Goal: Task Accomplishment & Management: Complete application form

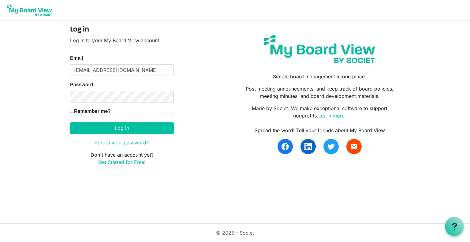
click at [112, 73] on input "[EMAIL_ADDRESS][DOMAIN_NAME]" at bounding box center [122, 70] width 104 height 12
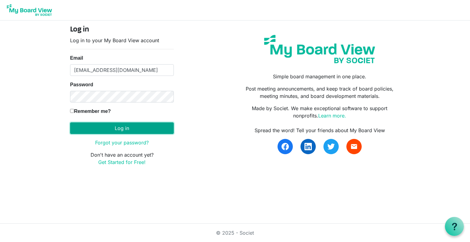
click at [107, 123] on button "Log in" at bounding box center [122, 128] width 104 height 12
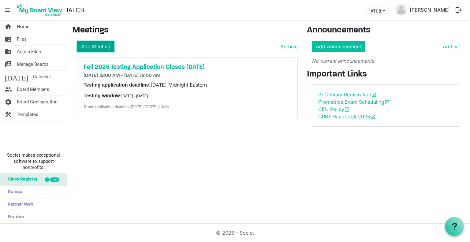
click at [102, 43] on link "Add Meeting" at bounding box center [95, 47] width 37 height 12
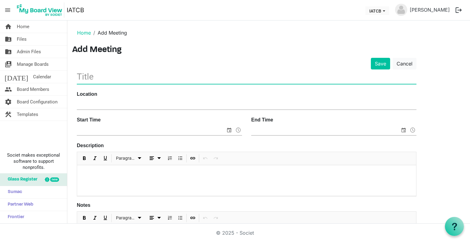
click at [103, 76] on input "text" at bounding box center [247, 76] width 340 height 14
type input "S"
type input "I"
type input "B"
type input "Sept 3, 2025 Board Meeting"
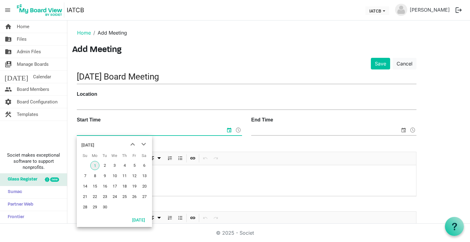
click at [92, 127] on input "Start Time" at bounding box center [151, 130] width 149 height 9
click at [115, 163] on span "3" at bounding box center [114, 165] width 9 height 9
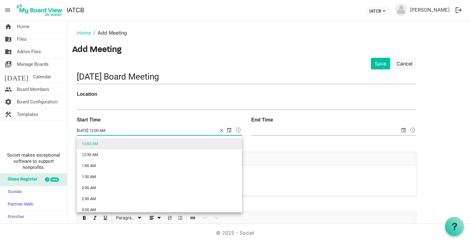
click at [240, 128] on span at bounding box center [238, 130] width 7 height 8
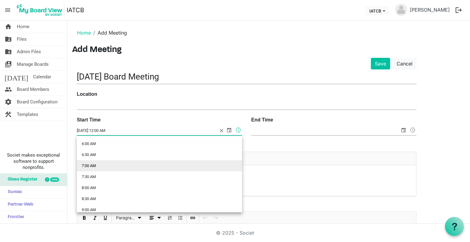
scroll to position [186, 0]
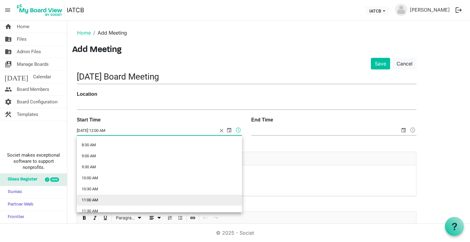
click at [169, 198] on li "11:00 AM" at bounding box center [159, 200] width 165 height 11
type input "9/3/2025 11:00 AM"
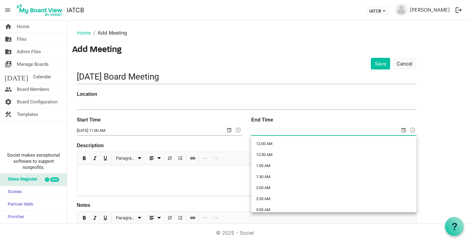
click at [413, 126] on span at bounding box center [412, 130] width 7 height 8
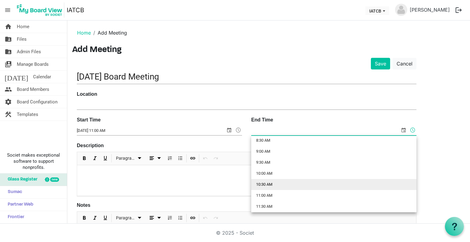
scroll to position [249, 0]
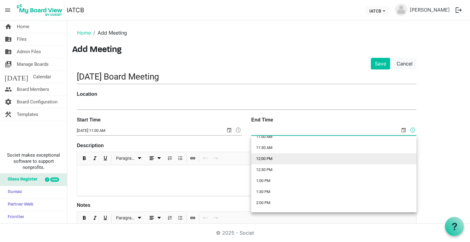
click at [311, 158] on li "12:00 PM" at bounding box center [333, 158] width 165 height 11
type input "[DATE] 12:00 PM"
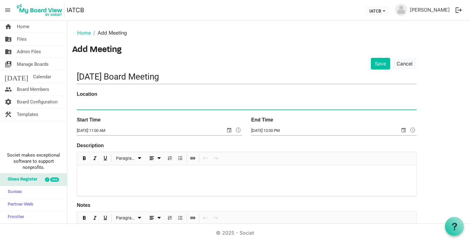
click at [127, 100] on input "Location" at bounding box center [247, 104] width 340 height 9
paste input "[URL][DOMAIN_NAME][SECURITY_DATA]"
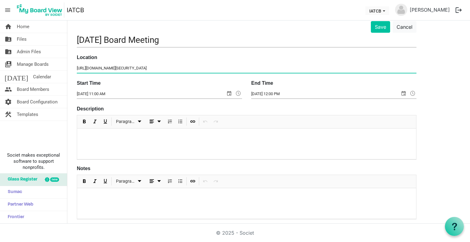
scroll to position [37, 0]
type input "[URL][DOMAIN_NAME][SECURITY_DATA]"
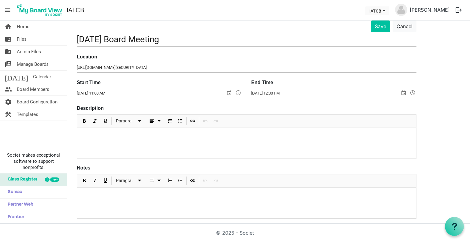
click at [120, 133] on p at bounding box center [246, 136] width 329 height 6
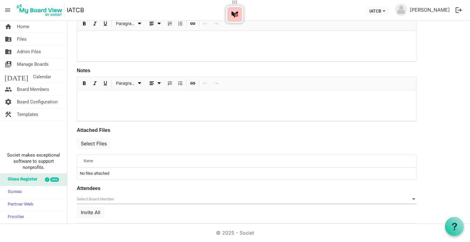
scroll to position [127, 0]
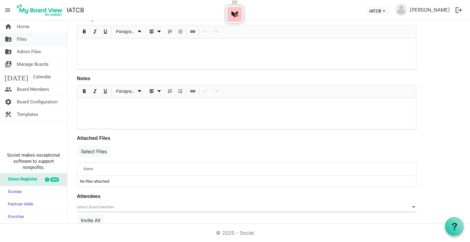
click at [33, 42] on link "folder_shared Files" at bounding box center [33, 39] width 67 height 12
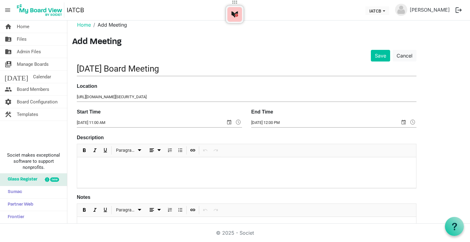
scroll to position [0, 0]
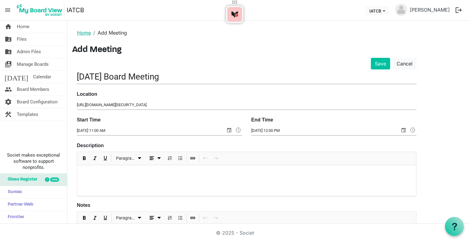
click at [85, 35] on link "Home" at bounding box center [84, 33] width 14 height 6
click at [25, 30] on span "Home" at bounding box center [23, 26] width 13 height 12
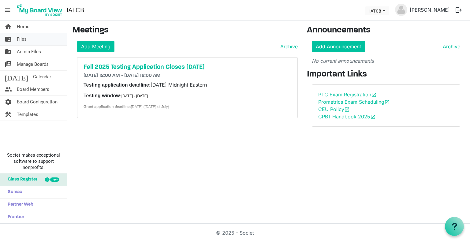
click at [28, 42] on link "folder_shared Files" at bounding box center [33, 39] width 67 height 12
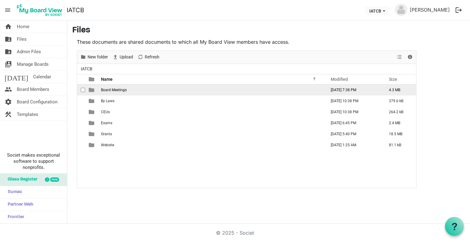
click at [108, 90] on span "Board Meetings" at bounding box center [114, 90] width 26 height 4
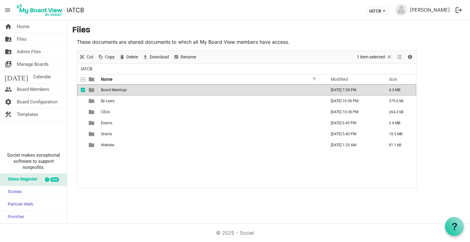
click at [108, 90] on span "Board Meetings" at bounding box center [114, 90] width 26 height 4
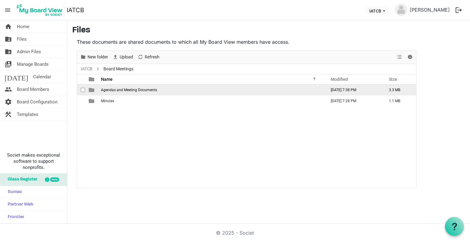
click at [108, 90] on span "Agendas and Meeting Documents" at bounding box center [129, 90] width 56 height 4
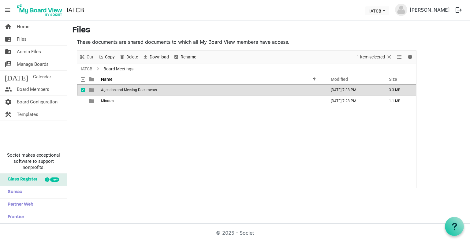
click at [108, 90] on span "Agendas and Meeting Documents" at bounding box center [129, 90] width 56 height 4
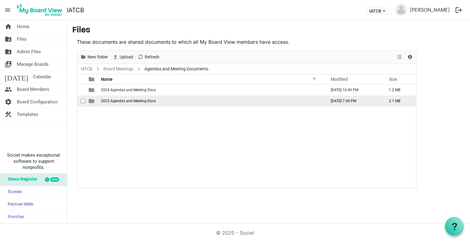
click at [109, 99] on span "2025 Agendas and Meeting Docs" at bounding box center [128, 101] width 55 height 4
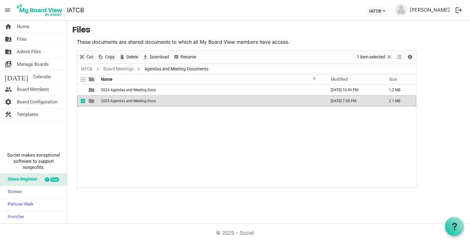
click at [109, 99] on span "2025 Agendas and Meeting Docs" at bounding box center [128, 101] width 55 height 4
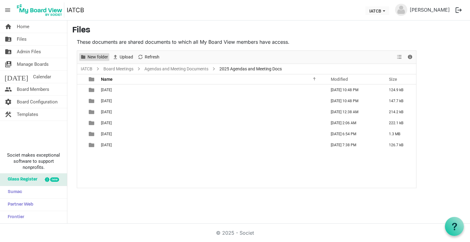
click at [103, 57] on span "New folder" at bounding box center [98, 57] width 22 height 8
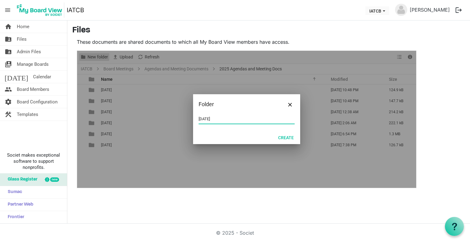
type input "09.03.2025"
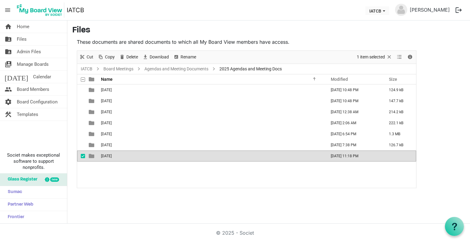
click at [136, 154] on td "09.03.2025" at bounding box center [211, 156] width 225 height 11
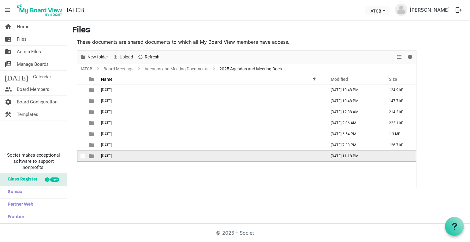
click at [136, 154] on td "09.03.2025" at bounding box center [211, 156] width 225 height 11
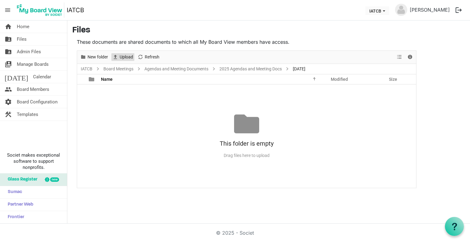
click at [127, 57] on span "Upload" at bounding box center [126, 57] width 15 height 8
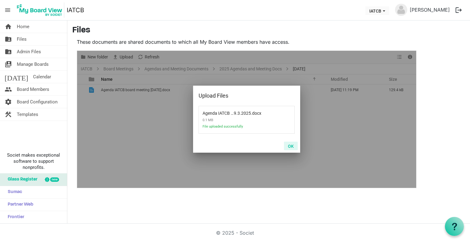
click at [291, 146] on button "OK" at bounding box center [291, 146] width 14 height 9
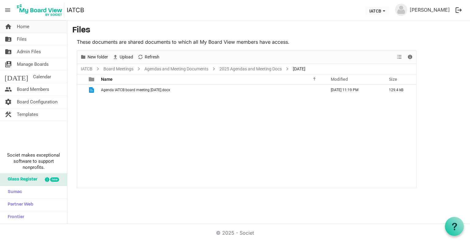
click at [37, 28] on link "home Home" at bounding box center [33, 26] width 67 height 12
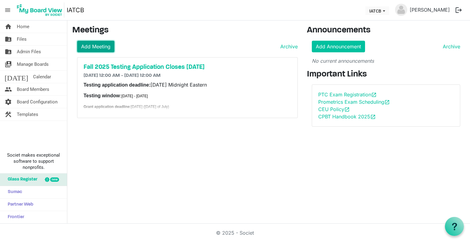
click at [104, 45] on link "Add Meeting" at bounding box center [95, 47] width 37 height 12
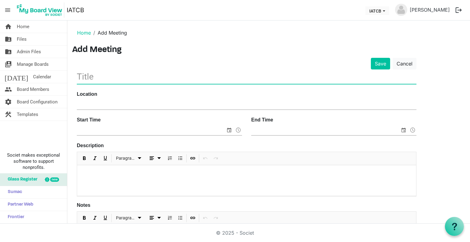
click at [104, 78] on input "text" at bounding box center [247, 76] width 340 height 14
type input "Sept IATCB Board Meeting"
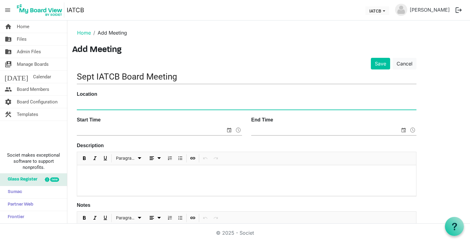
click at [85, 104] on input "Location" at bounding box center [247, 104] width 340 height 9
paste input "[URL][DOMAIN_NAME][SECURITY_DATA]"
type input "[URL][DOMAIN_NAME][SECURITY_DATA]"
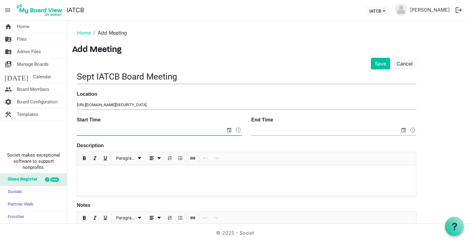
click at [238, 129] on span at bounding box center [238, 130] width 7 height 8
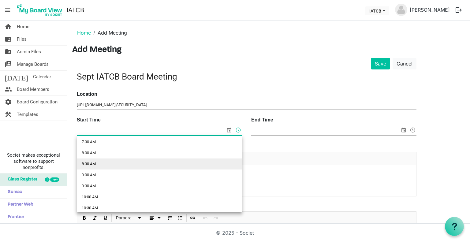
scroll to position [197, 0]
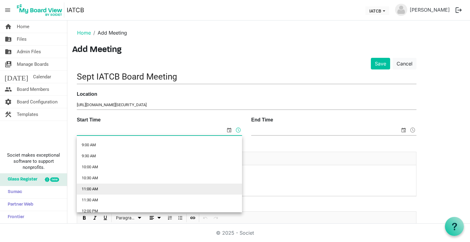
click at [185, 188] on li "11:00 AM" at bounding box center [159, 189] width 165 height 11
type input "[DATE] 11:00 AM"
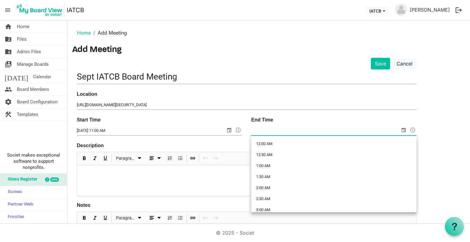
click at [413, 130] on span at bounding box center [412, 130] width 7 height 8
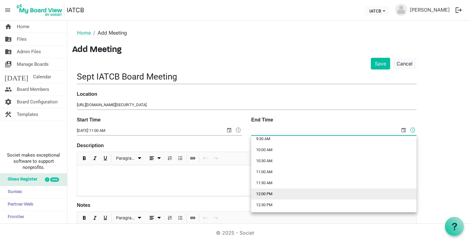
click at [361, 192] on li "12:00 PM" at bounding box center [333, 193] width 165 height 11
type input "[DATE] 12:00 PM"
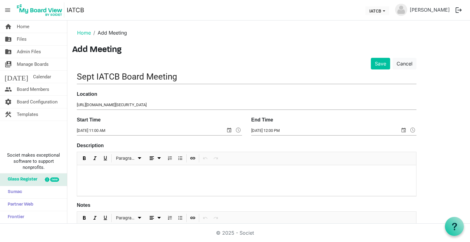
click at [145, 171] on p at bounding box center [246, 173] width 329 height 6
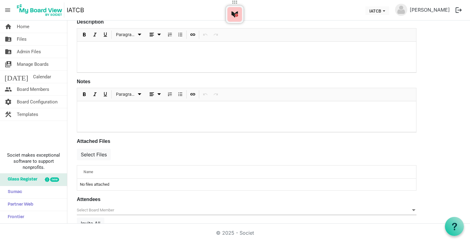
scroll to position [124, 0]
click at [95, 149] on button "Select Files" at bounding box center [94, 155] width 34 height 12
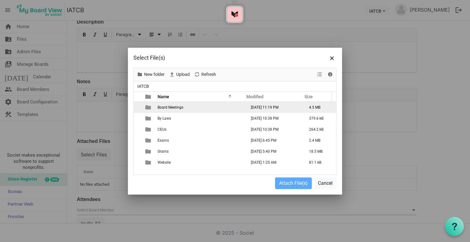
click at [184, 108] on td "Board Meetings" at bounding box center [200, 107] width 89 height 11
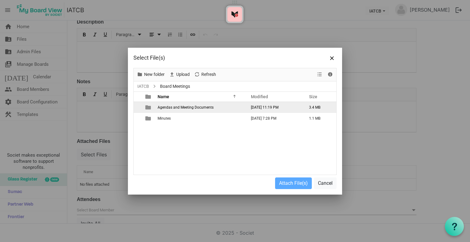
click at [184, 108] on span "Agendas and Meeting Documents" at bounding box center [186, 107] width 56 height 4
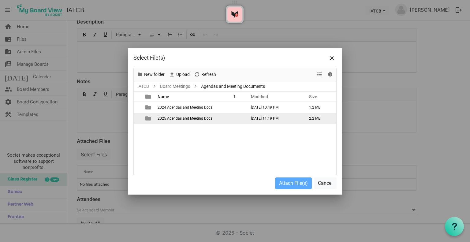
click at [183, 121] on td "2025 Agendas and Meeting Docs" at bounding box center [200, 118] width 89 height 11
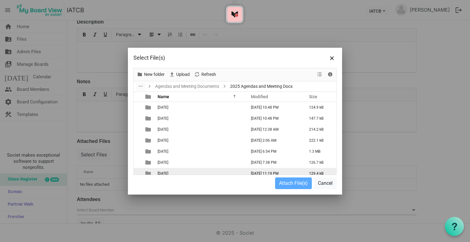
click at [183, 171] on td "[DATE]" at bounding box center [200, 173] width 89 height 11
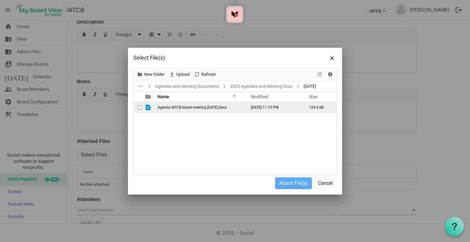
click at [174, 106] on span "Agenda IATCB board meeting [DATE].docx" at bounding box center [192, 107] width 69 height 4
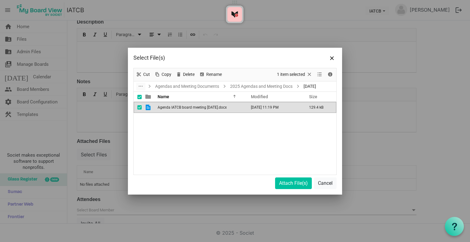
click at [174, 106] on span "Agenda IATCB board meeting [DATE].docx" at bounding box center [192, 107] width 69 height 4
click at [283, 181] on button "Attach File(s)" at bounding box center [293, 183] width 37 height 12
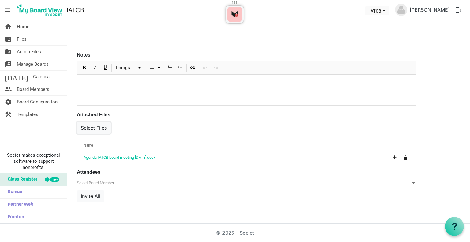
scroll to position [165, 0]
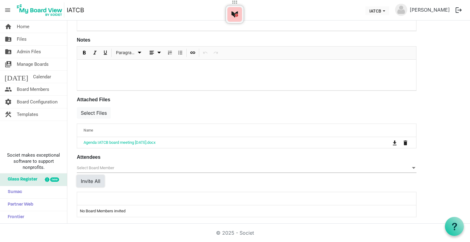
click at [91, 179] on button "Invite All" at bounding box center [91, 181] width 28 height 12
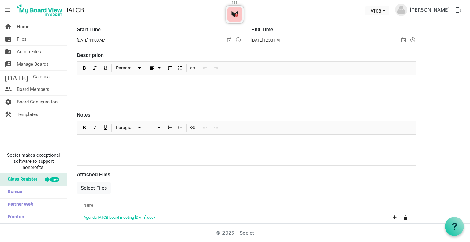
scroll to position [90, 0]
click at [141, 83] on p at bounding box center [246, 83] width 329 height 6
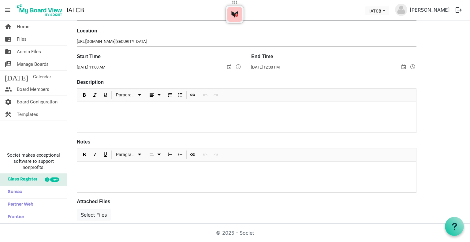
scroll to position [63, 0]
click at [93, 111] on p "We're reviewing and updating the status of 2024-25 projects" at bounding box center [246, 110] width 329 height 6
click at [215, 110] on p "We're mostly reviewing and updating the status of 2024-25 projects" at bounding box center [246, 110] width 329 height 6
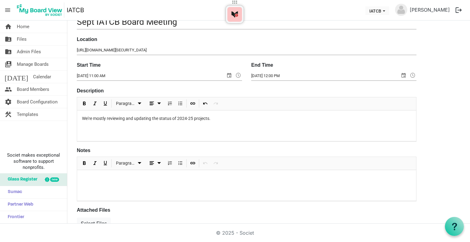
scroll to position [0, 0]
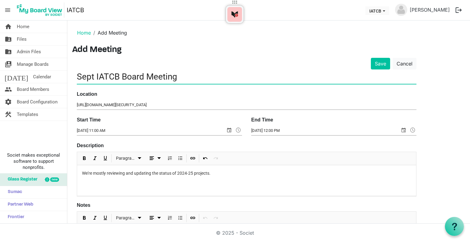
click at [93, 77] on input "Sept IATCB Board Meeting" at bounding box center [247, 76] width 340 height 14
type input "Sept 3, 2025 IATCB Board Meeting"
click at [378, 62] on button "Save" at bounding box center [380, 64] width 19 height 12
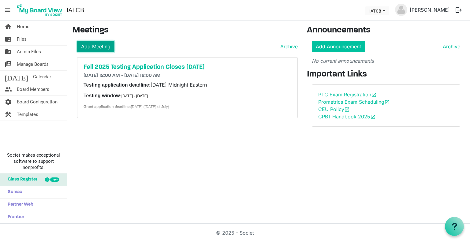
click at [92, 45] on link "Add Meeting" at bounding box center [95, 47] width 37 height 12
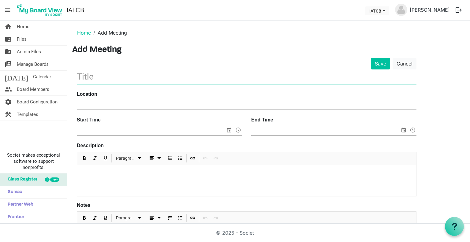
click at [114, 74] on input "text" at bounding box center [247, 76] width 340 height 14
type input "[DATE] IATCB Board Meeting"
click at [92, 107] on input "Location" at bounding box center [247, 104] width 340 height 9
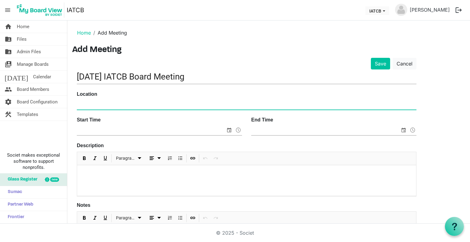
paste input "[URL][DOMAIN_NAME][SECURITY_DATA]"
type input "[URL][DOMAIN_NAME][SECURITY_DATA]"
click at [236, 128] on span at bounding box center [238, 130] width 7 height 8
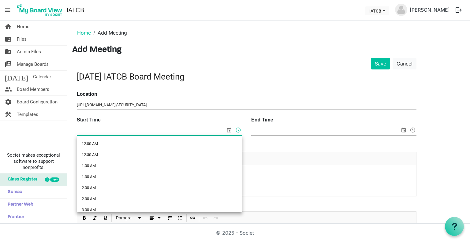
click at [230, 128] on span "select" at bounding box center [228, 130] width 7 height 8
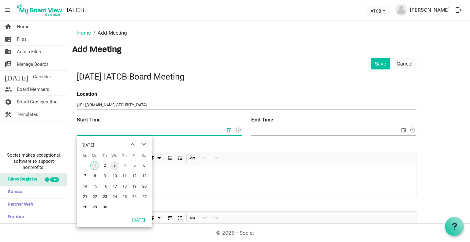
click at [114, 165] on span "3" at bounding box center [114, 165] width 9 height 9
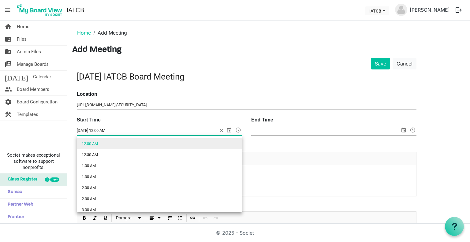
click at [239, 129] on span at bounding box center [238, 130] width 7 height 8
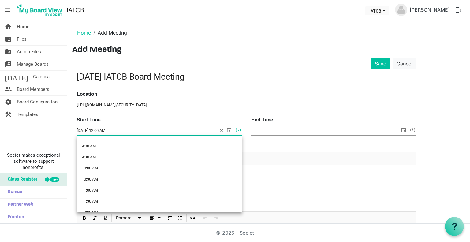
scroll to position [196, 0]
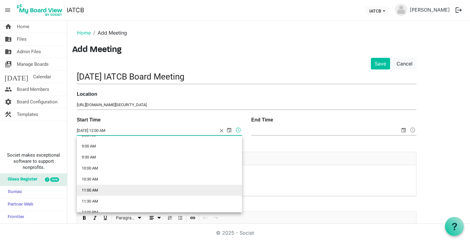
click at [183, 187] on li "11:00 AM" at bounding box center [159, 190] width 165 height 11
type input "9/3/2025 11:00 AM"
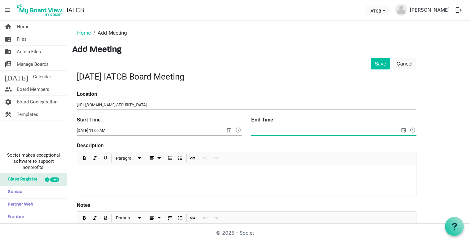
click at [414, 127] on span at bounding box center [412, 130] width 7 height 8
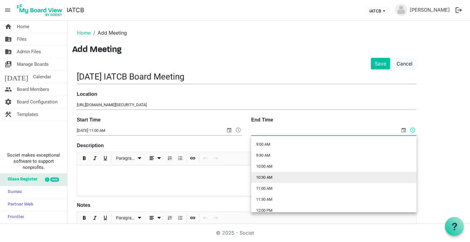
scroll to position [231, 0]
click at [346, 177] on li "12:00 PM" at bounding box center [333, 176] width 165 height 11
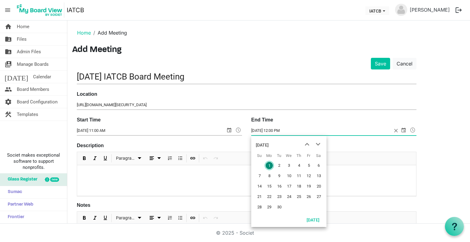
click at [401, 129] on span "select" at bounding box center [403, 130] width 7 height 8
click at [289, 165] on span "3" at bounding box center [289, 165] width 9 height 9
type input "9/3/2025 12:00 PM"
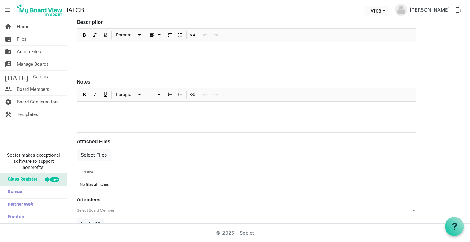
scroll to position [123, 0]
click at [102, 150] on button "Select Files" at bounding box center [94, 155] width 34 height 12
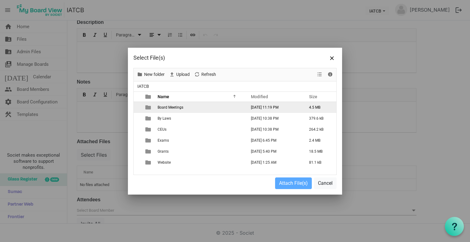
click at [182, 111] on td "Board Meetings" at bounding box center [200, 107] width 89 height 11
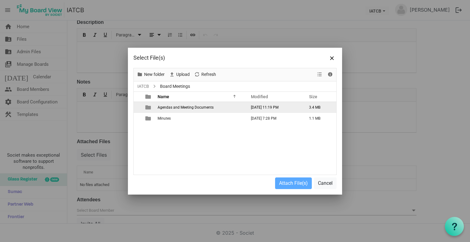
click at [181, 108] on span "Agendas and Meeting Documents" at bounding box center [186, 107] width 56 height 4
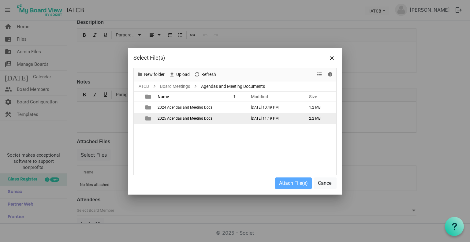
click at [181, 116] on span "2025 Agendas and Meeting Docs" at bounding box center [185, 118] width 55 height 4
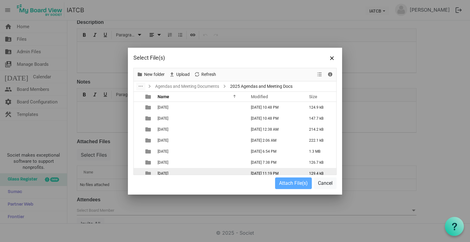
click at [191, 172] on td "09.03.2025" at bounding box center [200, 173] width 89 height 11
click at [321, 181] on button "Cancel" at bounding box center [325, 183] width 23 height 12
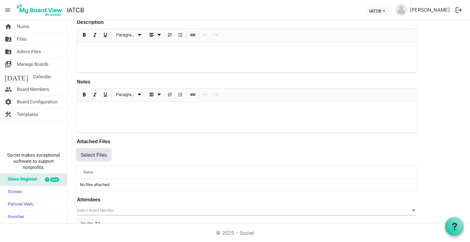
click at [99, 154] on button "Select Files" at bounding box center [94, 155] width 34 height 12
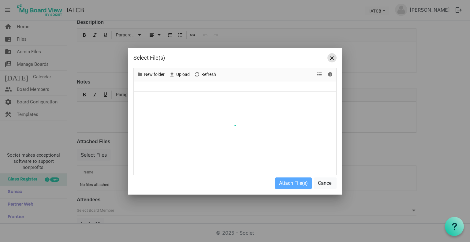
click at [331, 59] on span "Close" at bounding box center [332, 58] width 4 height 4
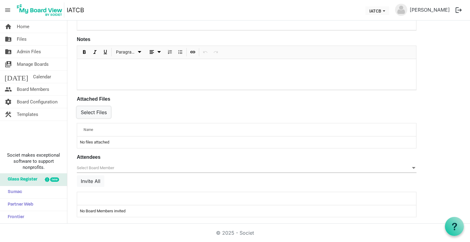
scroll to position [0, 0]
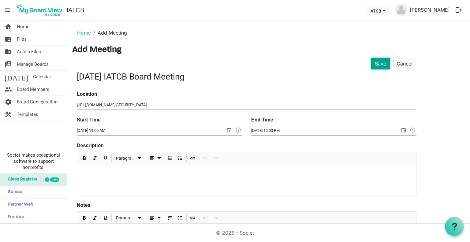
click at [376, 62] on button "Save" at bounding box center [380, 64] width 19 height 12
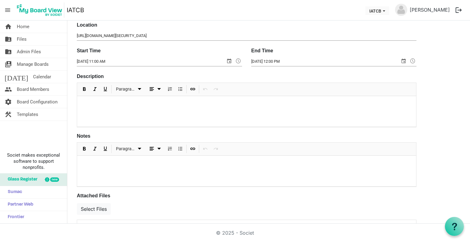
scroll to position [129, 0]
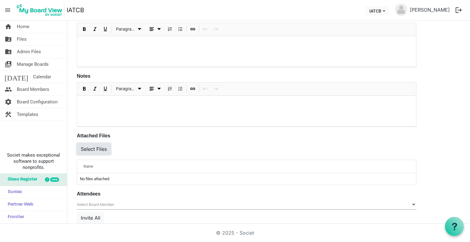
click at [99, 145] on button "Select Files" at bounding box center [94, 149] width 34 height 12
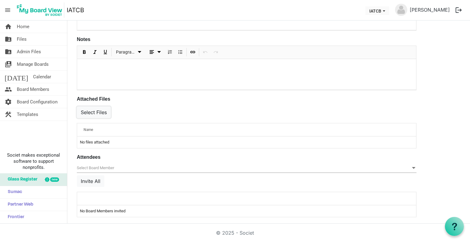
scroll to position [166, 0]
click at [93, 176] on button "Invite All" at bounding box center [91, 181] width 28 height 12
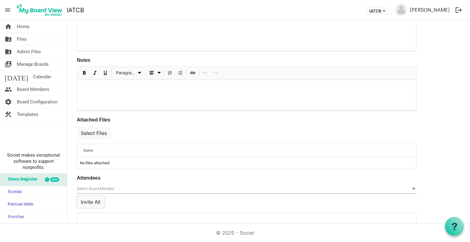
scroll to position [145, 0]
click at [102, 132] on button "Select Files" at bounding box center [94, 134] width 34 height 12
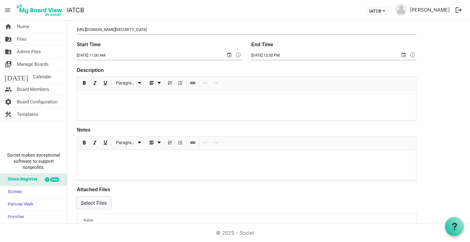
scroll to position [75, 0]
click at [109, 163] on div at bounding box center [246, 165] width 339 height 31
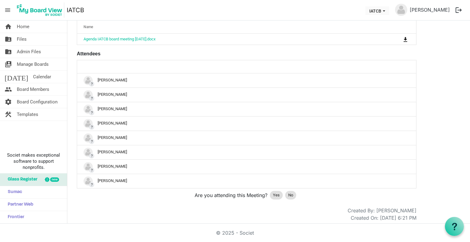
scroll to position [136, 0]
click at [277, 192] on span "Yes" at bounding box center [276, 195] width 7 height 6
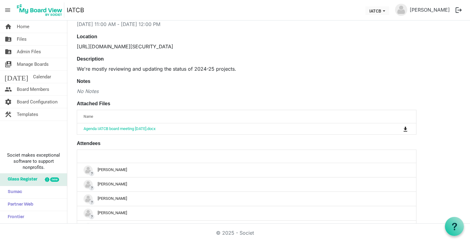
scroll to position [0, 0]
